Goal: Task Accomplishment & Management: Use online tool/utility

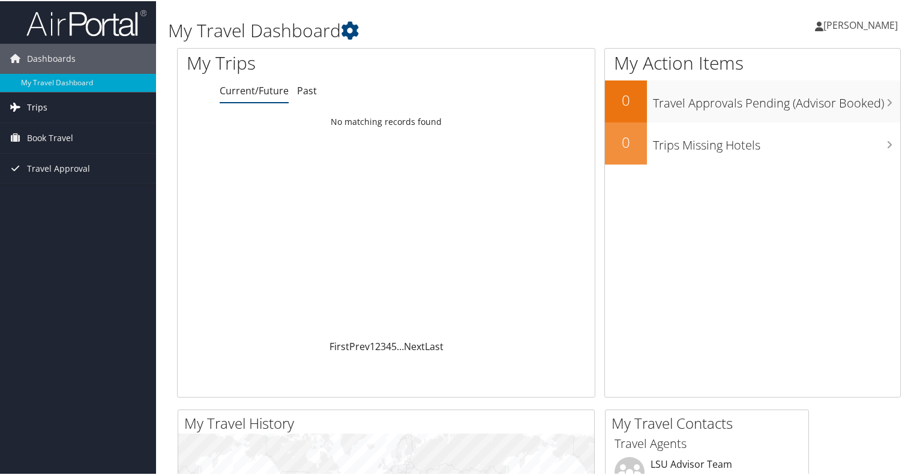
click at [31, 106] on span "Trips" at bounding box center [37, 106] width 20 height 30
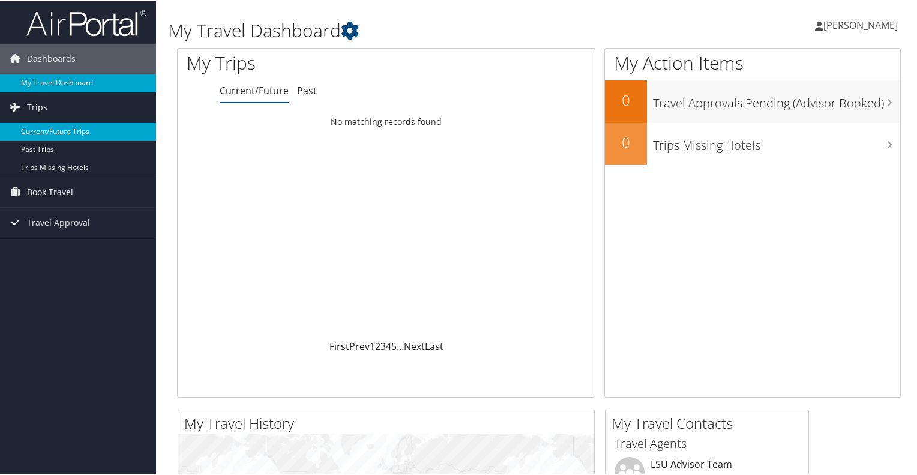
click at [41, 131] on link "Current/Future Trips" at bounding box center [78, 130] width 156 height 18
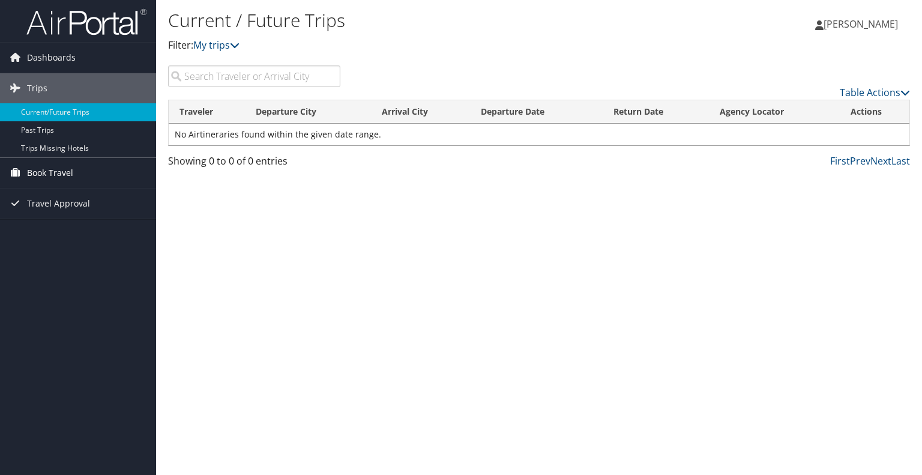
click at [55, 170] on span "Book Travel" at bounding box center [50, 173] width 46 height 30
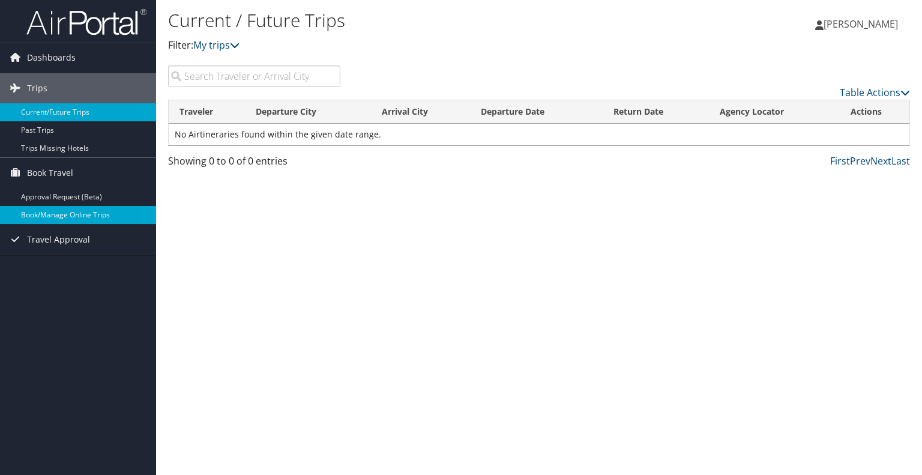
click at [53, 207] on link "Book/Manage Online Trips" at bounding box center [78, 215] width 156 height 18
